Goal: Transaction & Acquisition: Purchase product/service

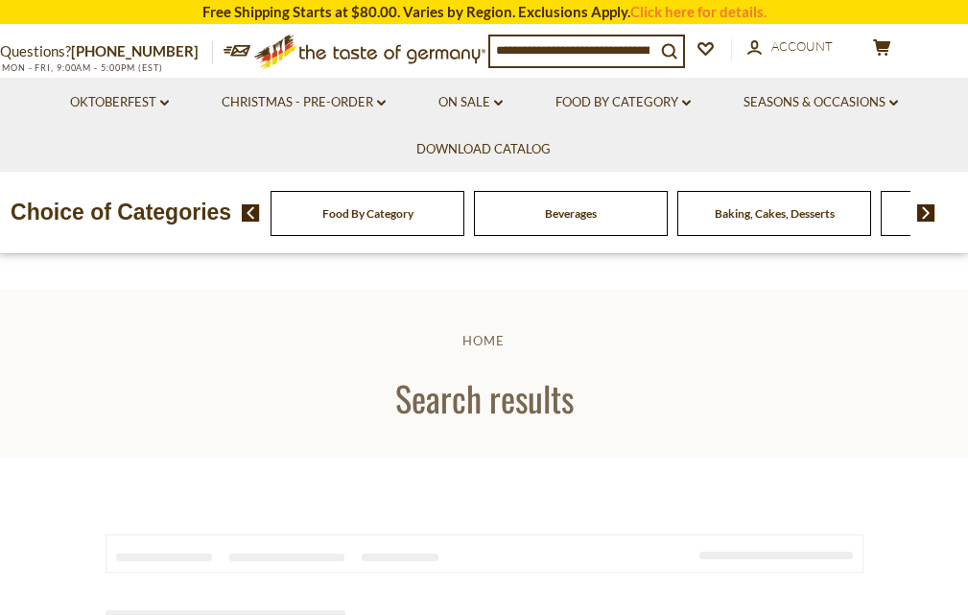
type input "**********"
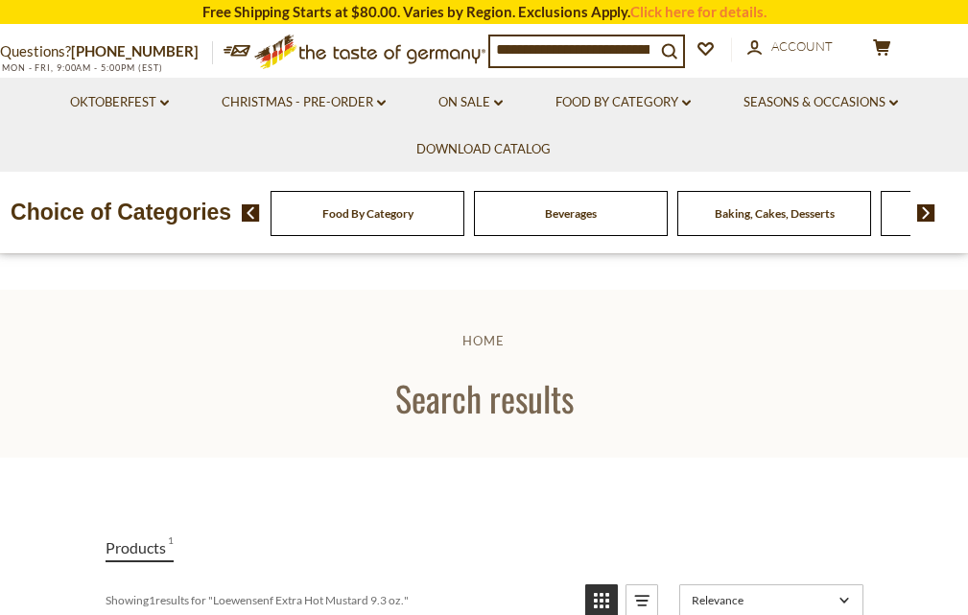
scroll to position [384, 0]
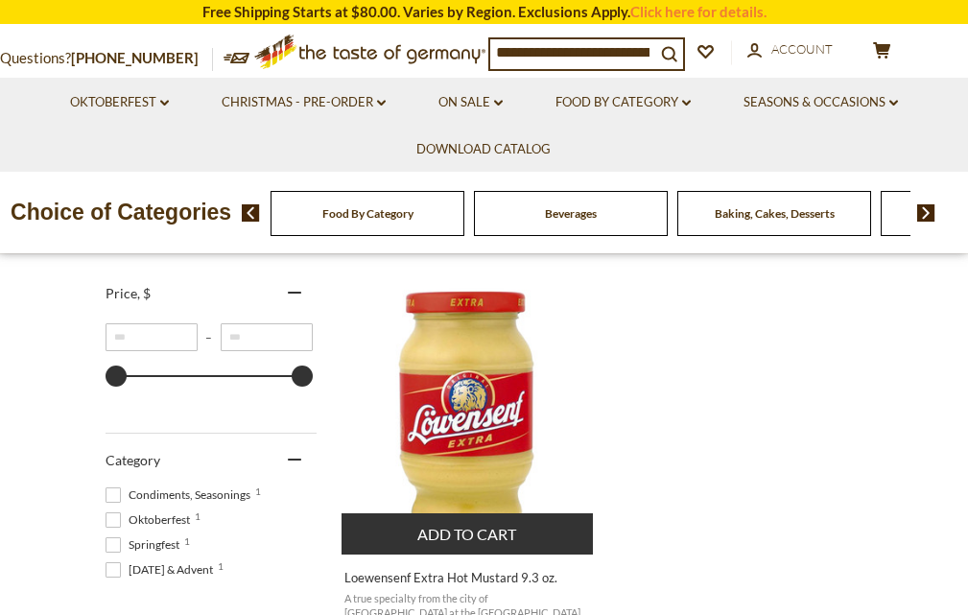
click at [477, 400] on img "Loewensenf Extra Hot Mustard 9.3 oz." at bounding box center [468, 410] width 254 height 254
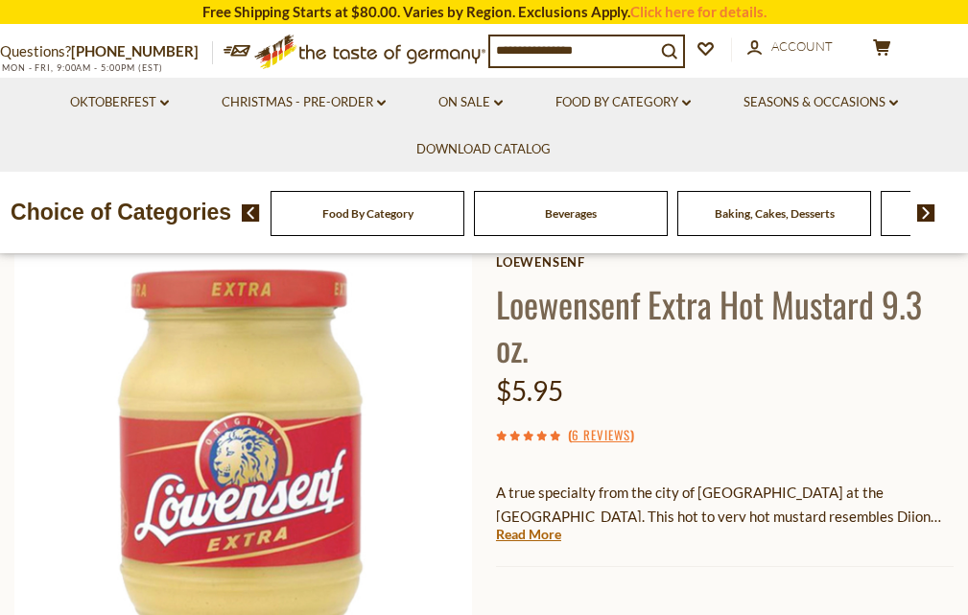
scroll to position [288, 0]
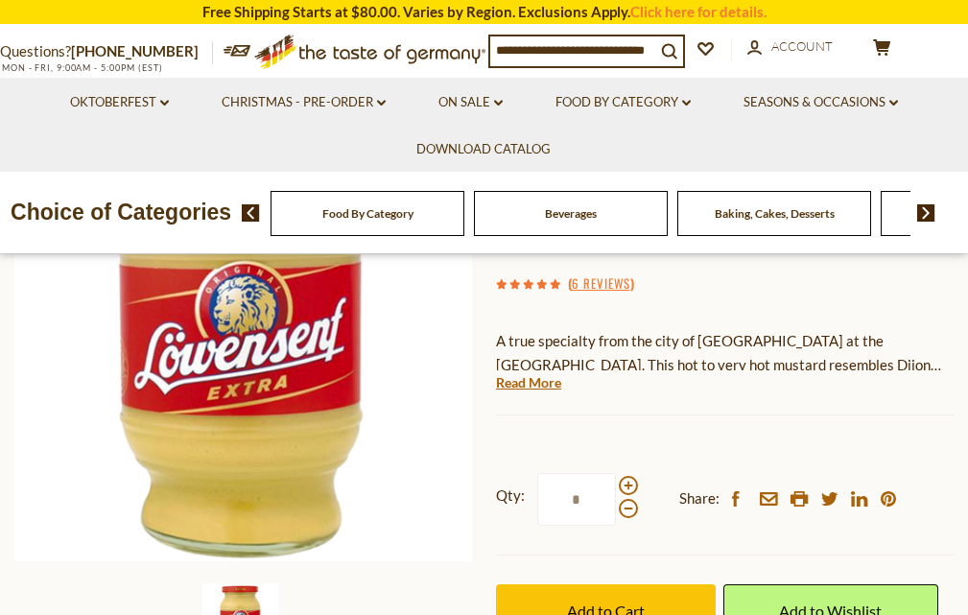
drag, startPoint x: 592, startPoint y: 496, endPoint x: 519, endPoint y: 503, distance: 73.3
click at [519, 503] on label "Qty: *" at bounding box center [567, 499] width 142 height 53
click at [537, 503] on input "*" at bounding box center [576, 499] width 79 height 53
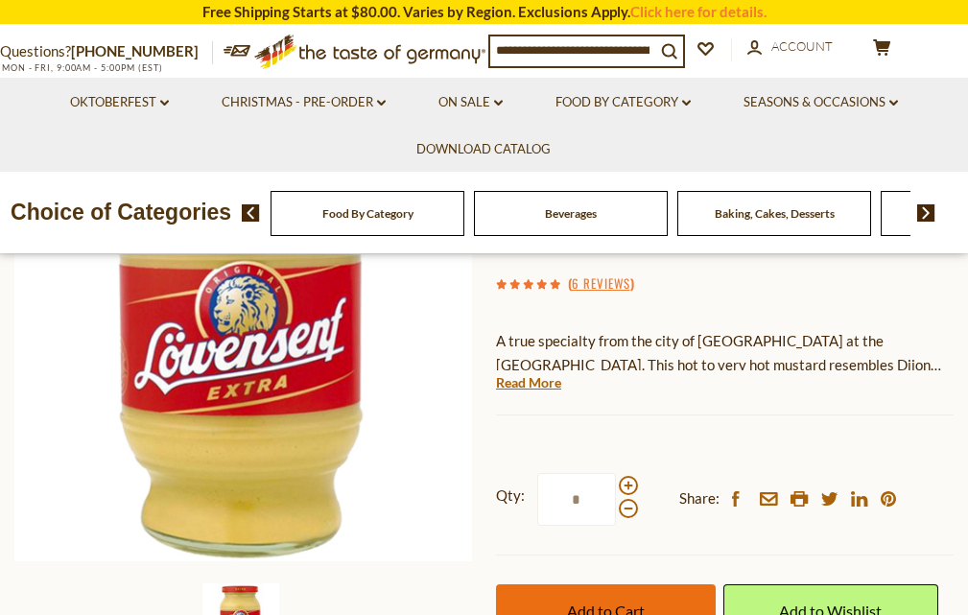
type input "*"
click at [611, 594] on button "Add to Cart" at bounding box center [606, 610] width 220 height 53
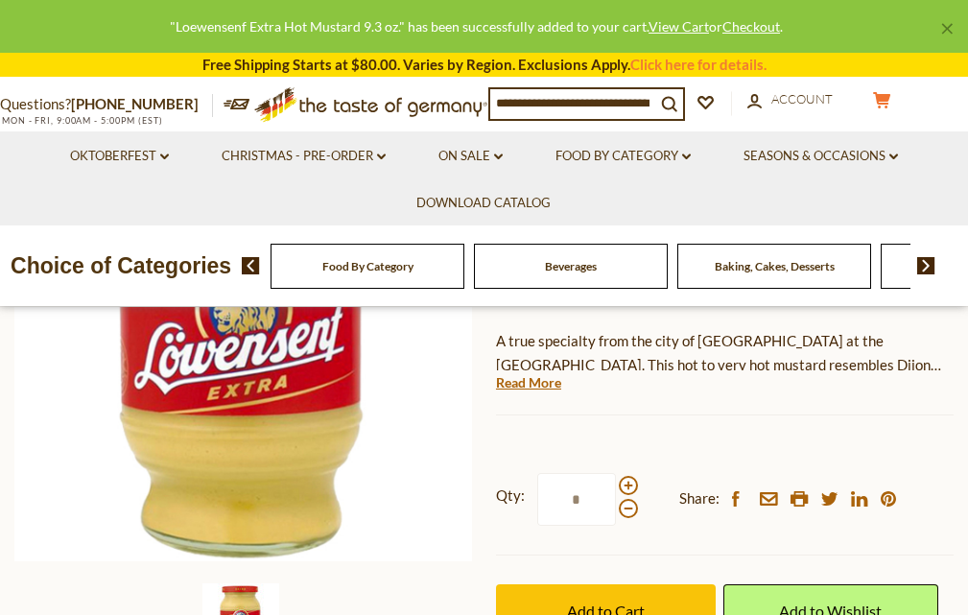
click at [0, 0] on span "$35.70" at bounding box center [0, 0] width 0 height 0
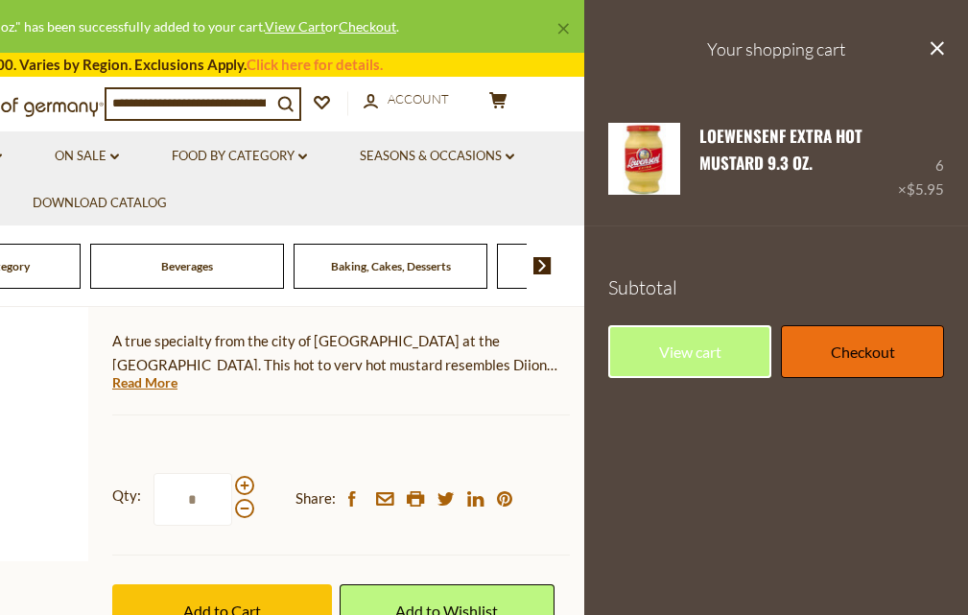
click at [861, 354] on link "Checkout" at bounding box center [862, 351] width 163 height 53
